Goal: Transaction & Acquisition: Download file/media

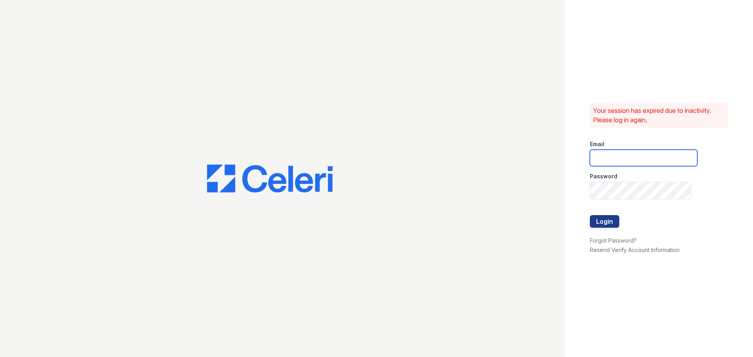
type input "spuga@trinity-pm.com"
click at [600, 215] on div at bounding box center [643, 208] width 107 height 16
click at [607, 222] on button "Login" at bounding box center [604, 221] width 29 height 13
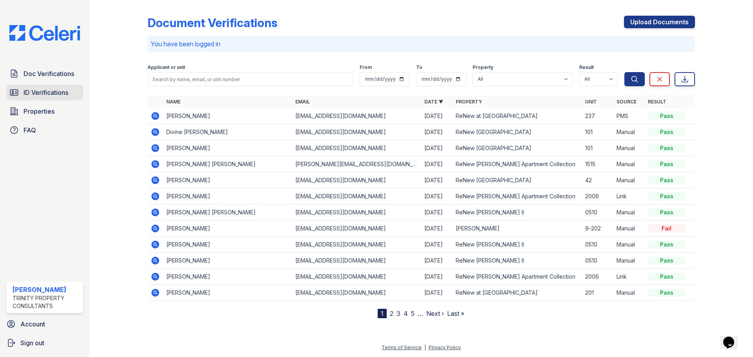
click at [50, 93] on span "ID Verifications" at bounding box center [46, 92] width 45 height 9
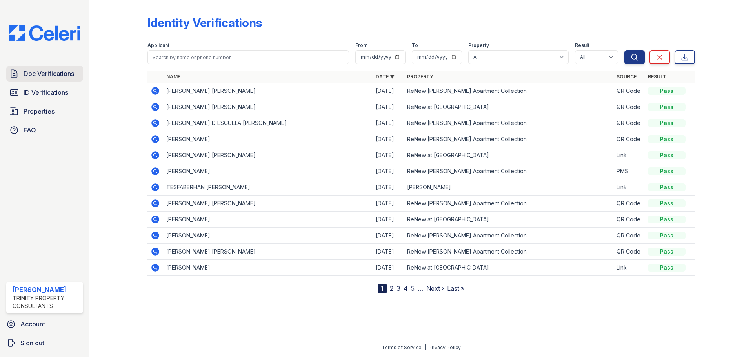
click at [47, 77] on span "Doc Verifications" at bounding box center [49, 73] width 51 height 9
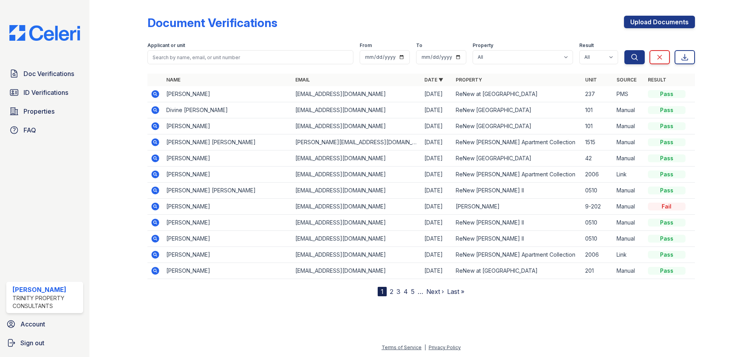
click at [159, 98] on icon at bounding box center [155, 94] width 8 height 8
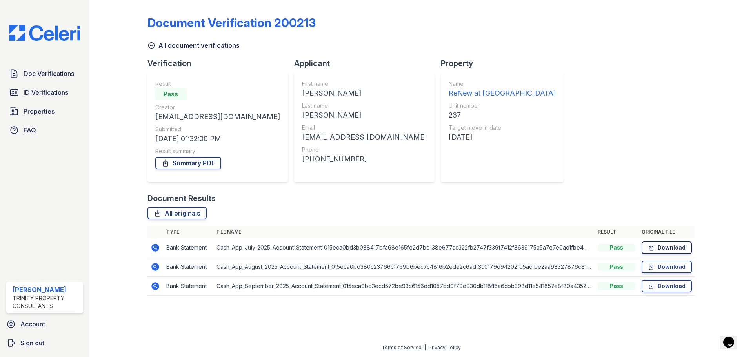
click at [676, 254] on link "Download" at bounding box center [667, 248] width 50 height 13
click at [673, 273] on link "Download" at bounding box center [667, 267] width 50 height 13
click at [670, 293] on link "Download" at bounding box center [667, 286] width 50 height 13
